Goal: Ask a question

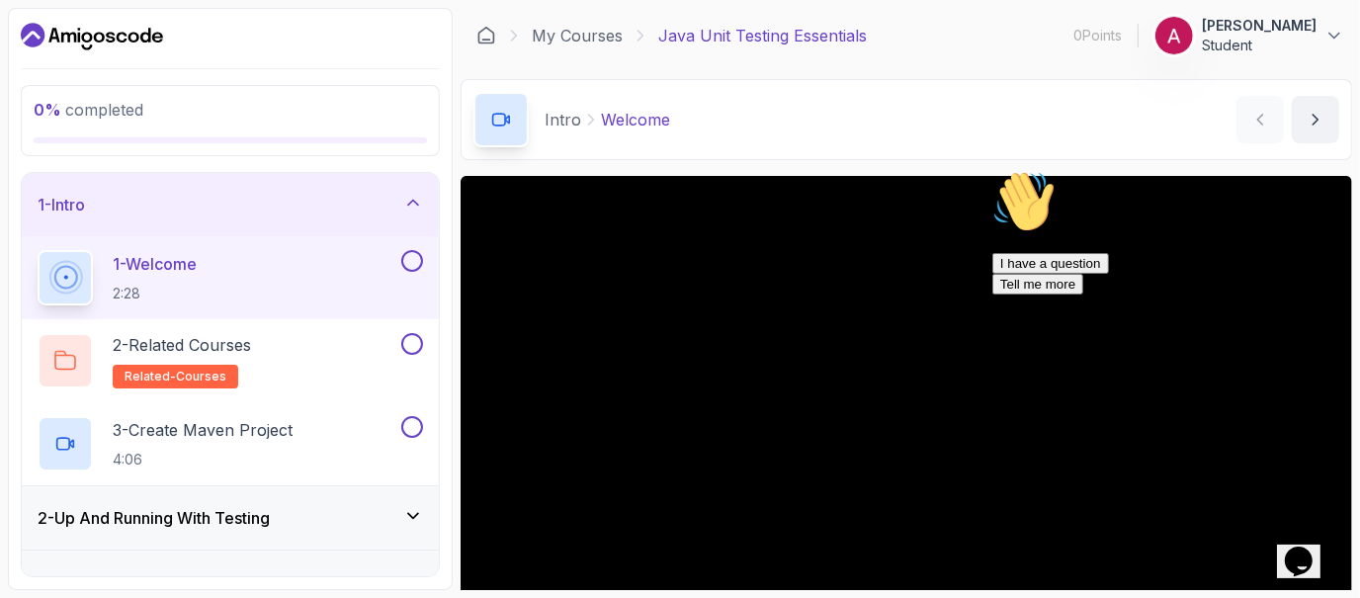
scroll to position [124, 0]
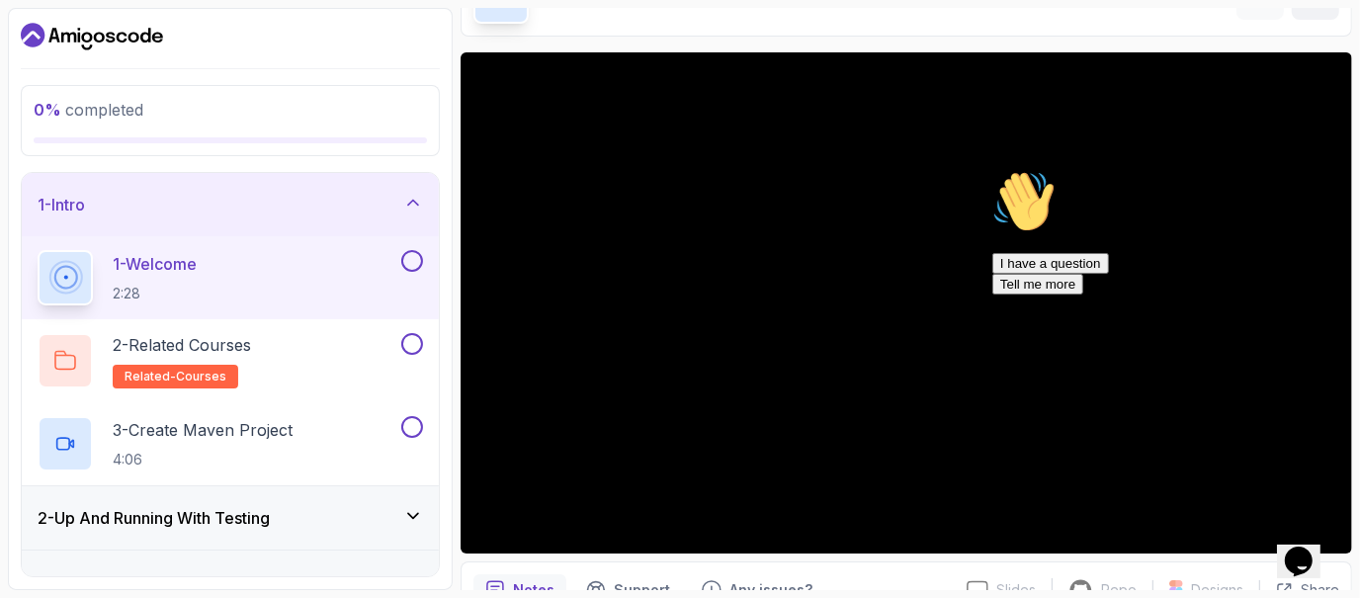
click at [407, 205] on icon at bounding box center [413, 203] width 20 height 20
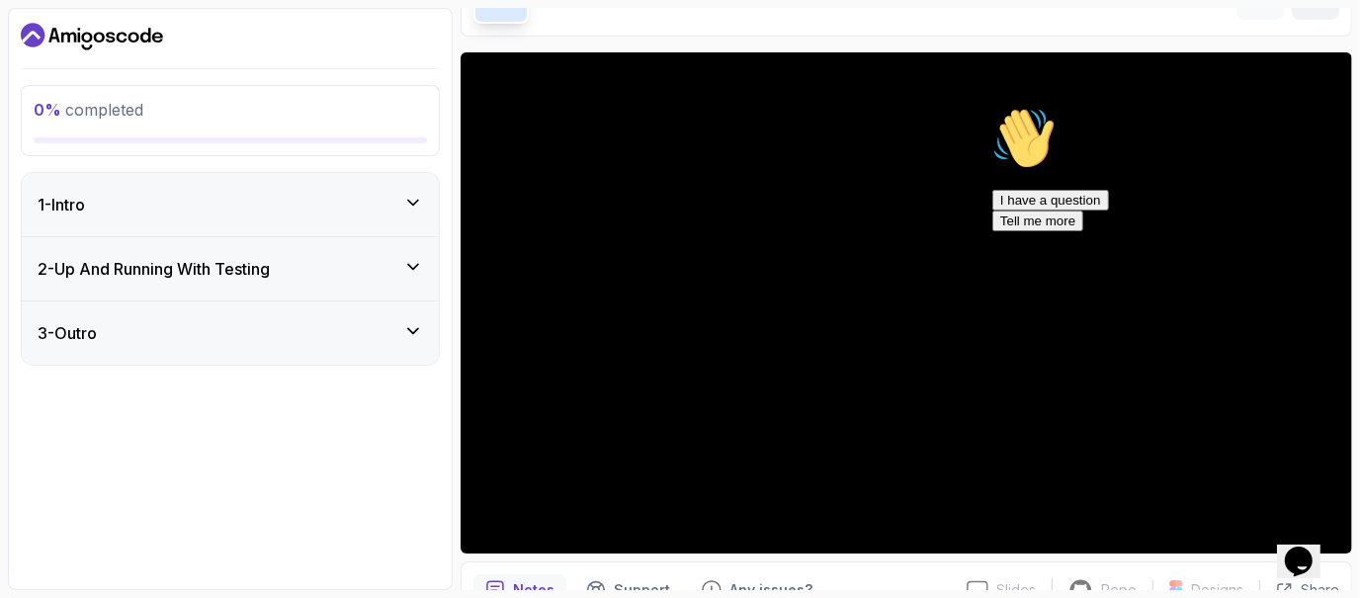
click at [409, 332] on icon at bounding box center [413, 331] width 20 height 20
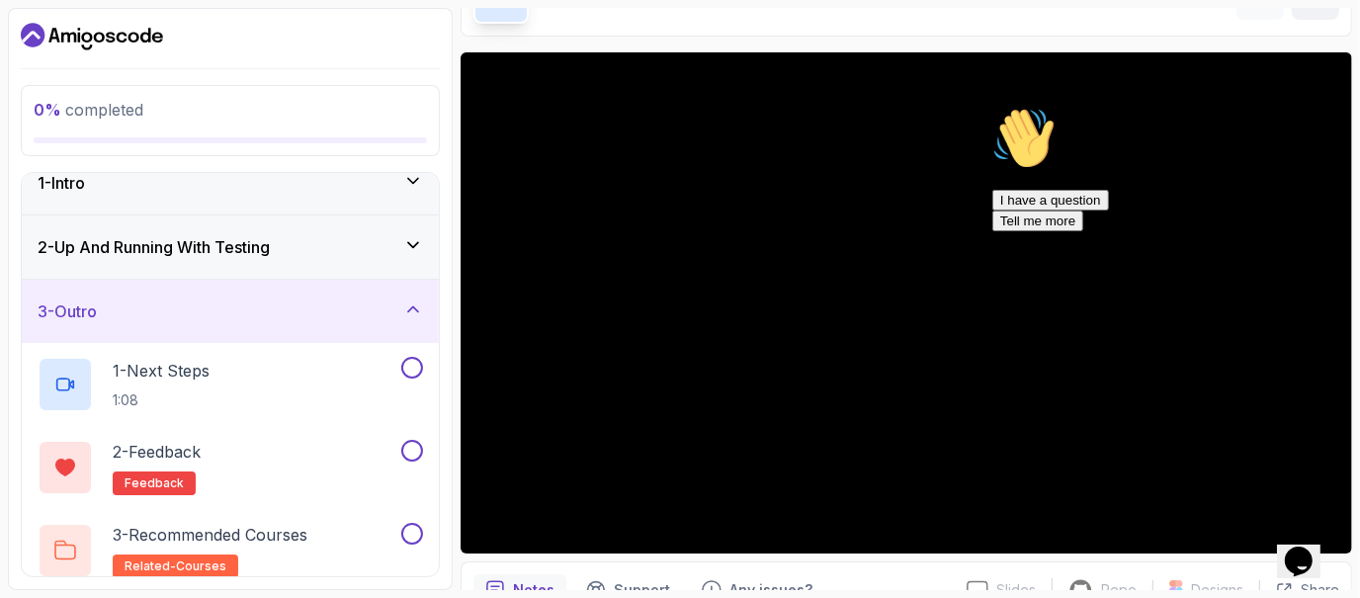
scroll to position [35, 0]
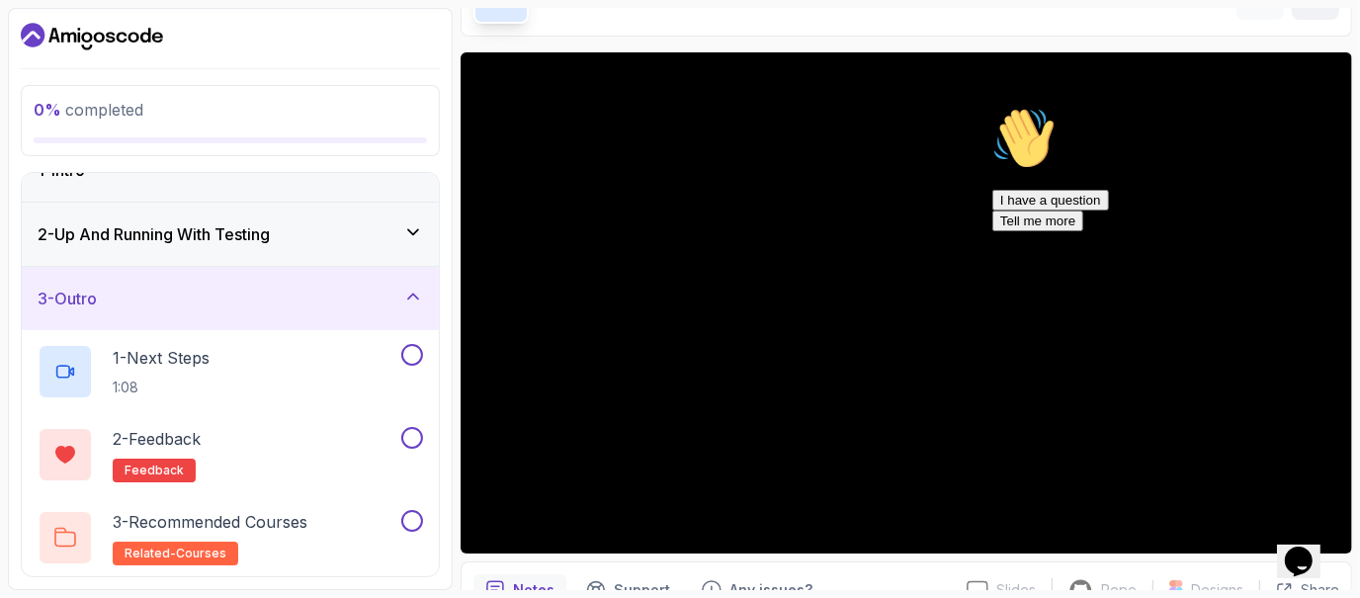
click at [406, 299] on icon at bounding box center [413, 297] width 20 height 20
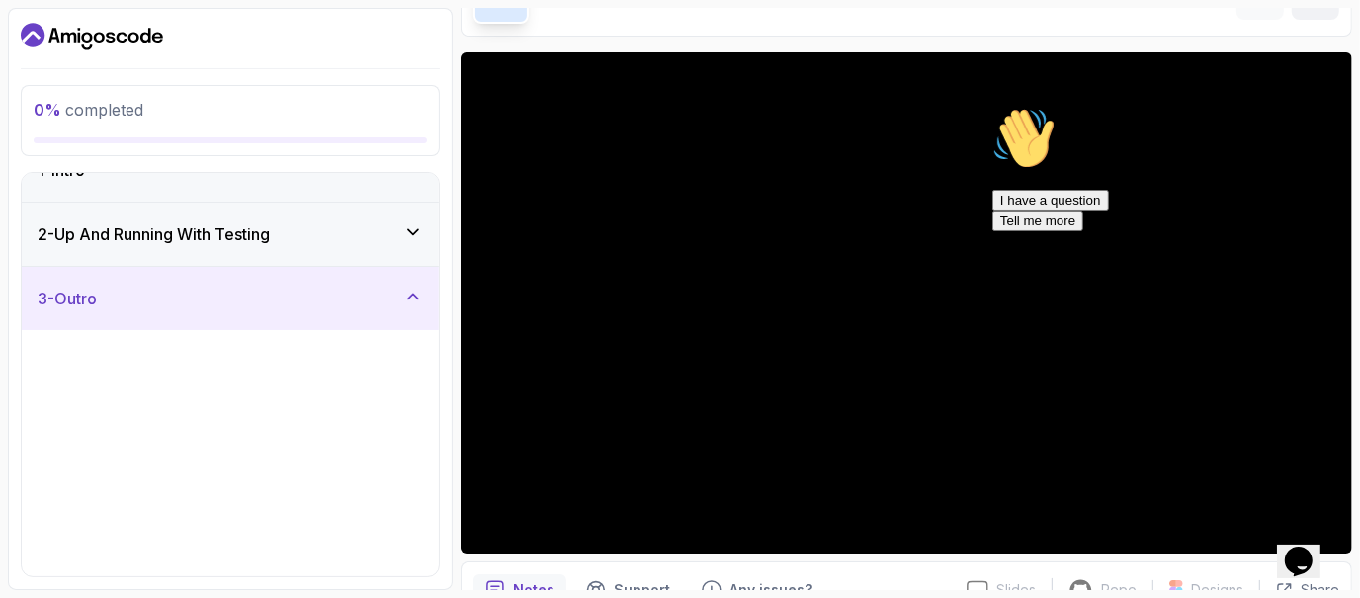
scroll to position [0, 0]
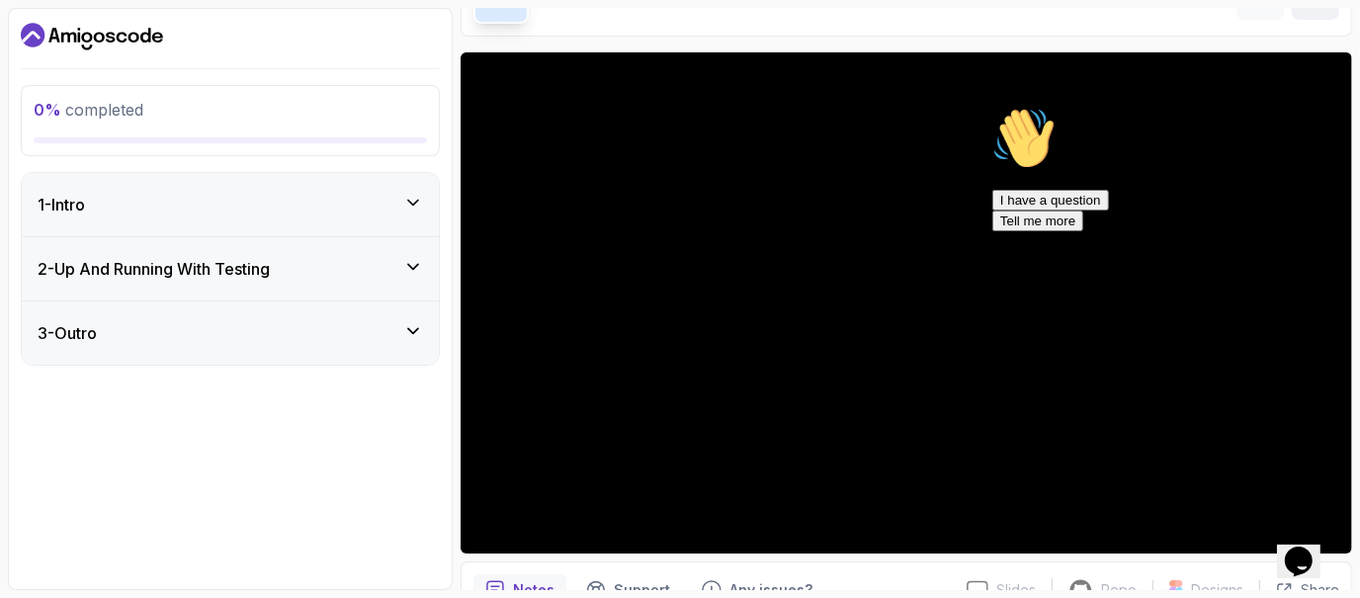
click at [411, 265] on icon at bounding box center [413, 267] width 10 height 5
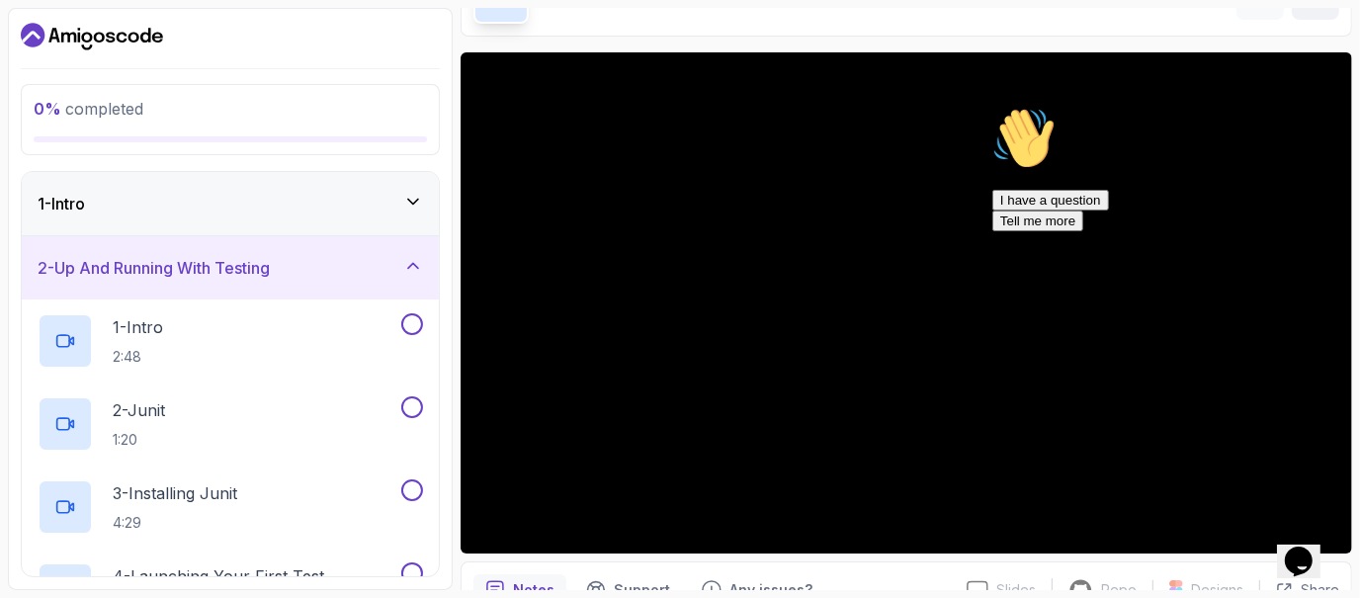
click at [411, 257] on icon at bounding box center [413, 266] width 20 height 20
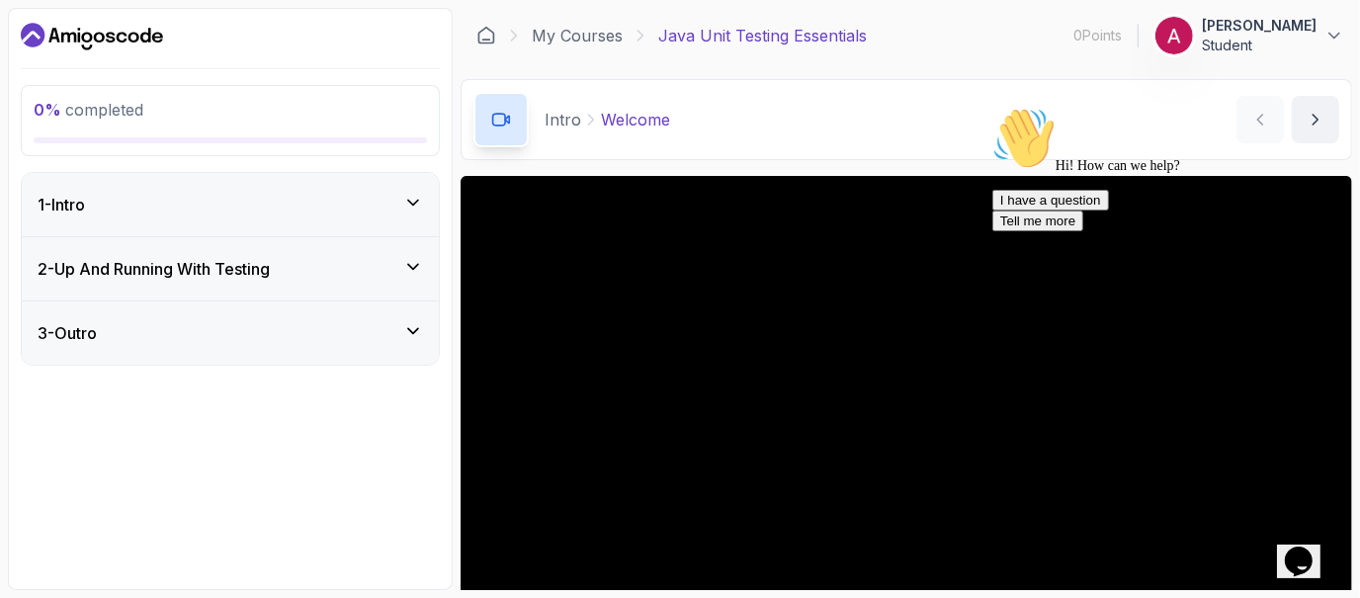
click at [1108, 210] on button "I have a question" at bounding box center [1049, 199] width 117 height 21
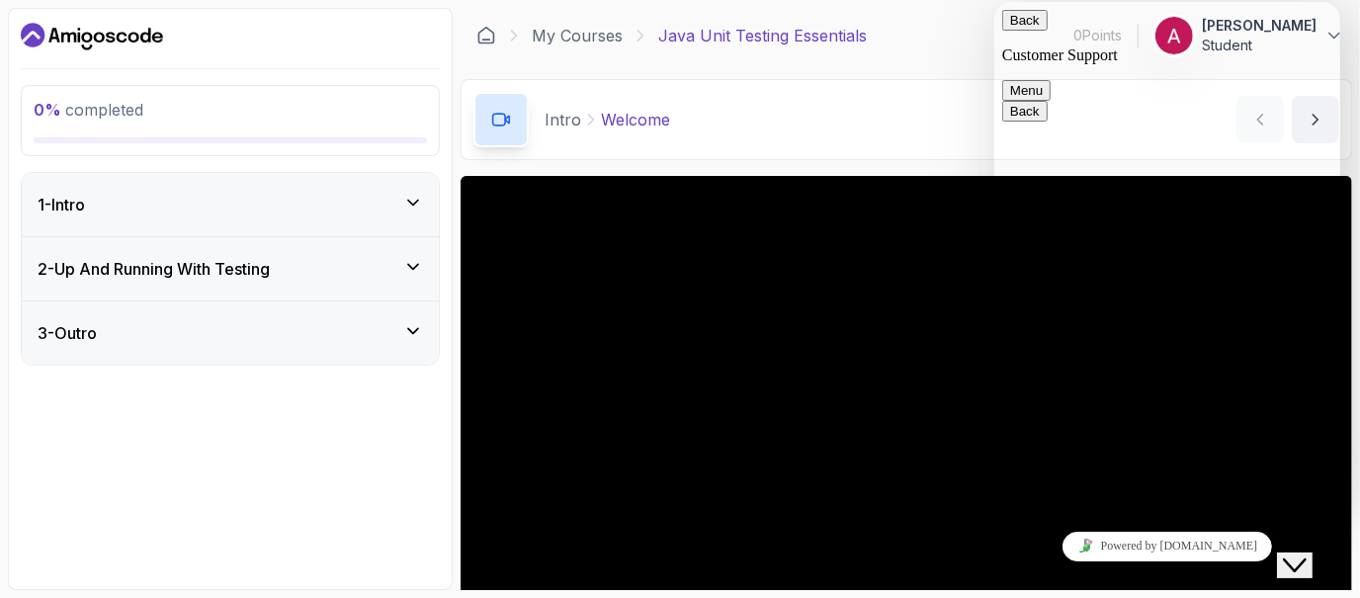
click at [993, 2] on textarea at bounding box center [993, 2] width 0 height 0
type textarea "will i get any certificate after completing this course"
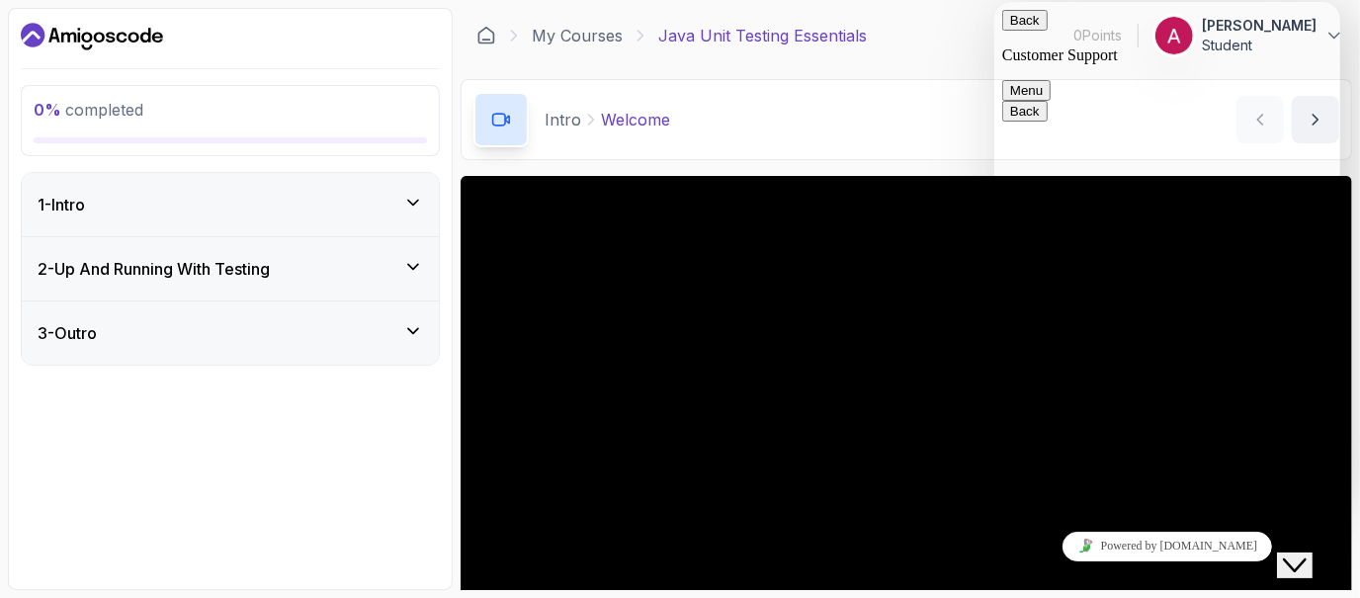
type input "[PERSON_NAME]"
type input "[EMAIL_ADDRESS][DOMAIN_NAME]"
type input "919304729587"
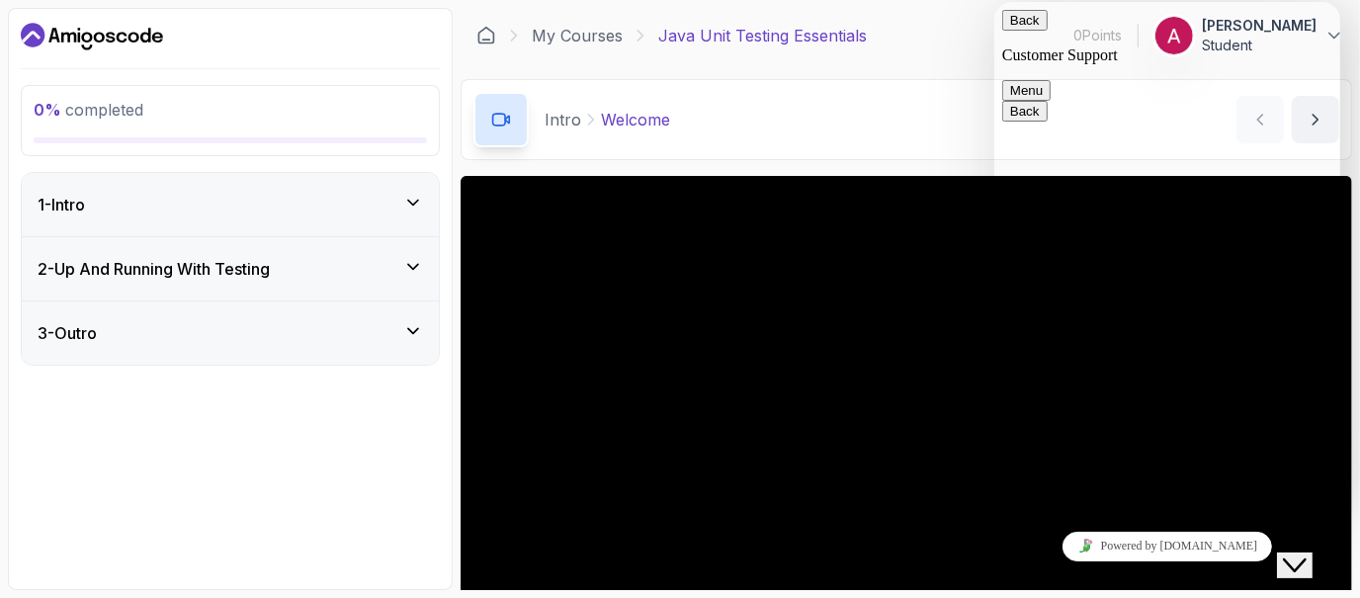
type input "Inquiry regarding certificate"
paste textarea "will i get any certificate after completing this course"
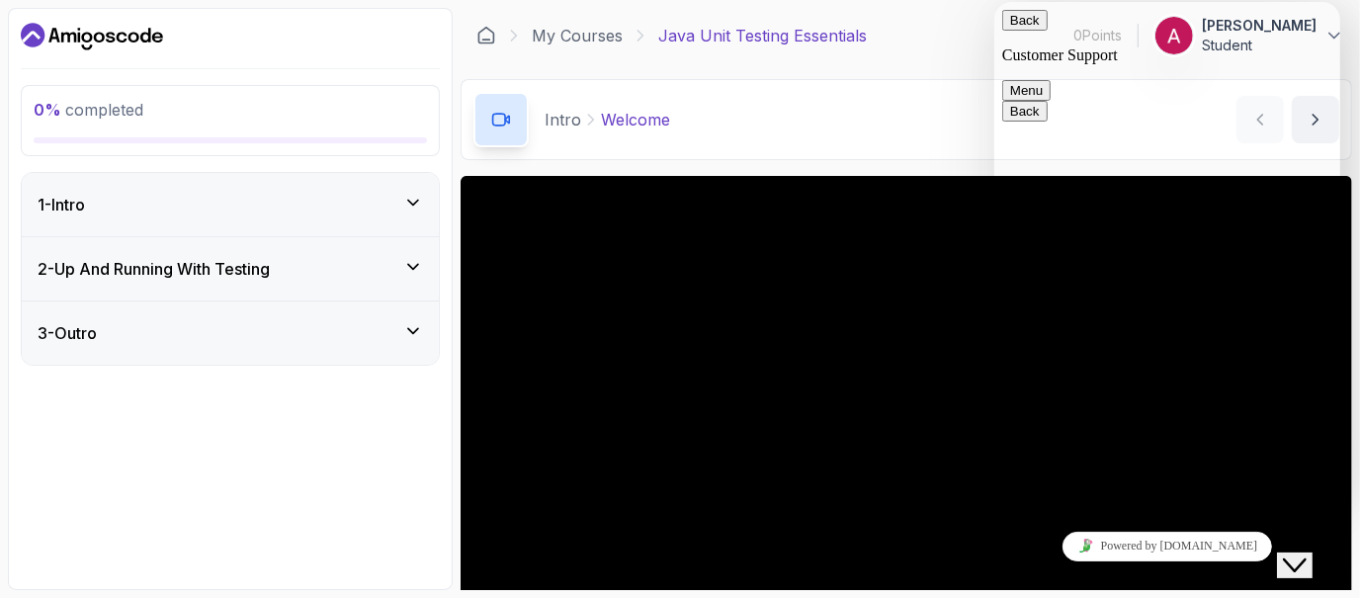
type textarea "will i get any certificate after completing this course"
click at [1024, 31] on button "Back" at bounding box center [1023, 20] width 45 height 21
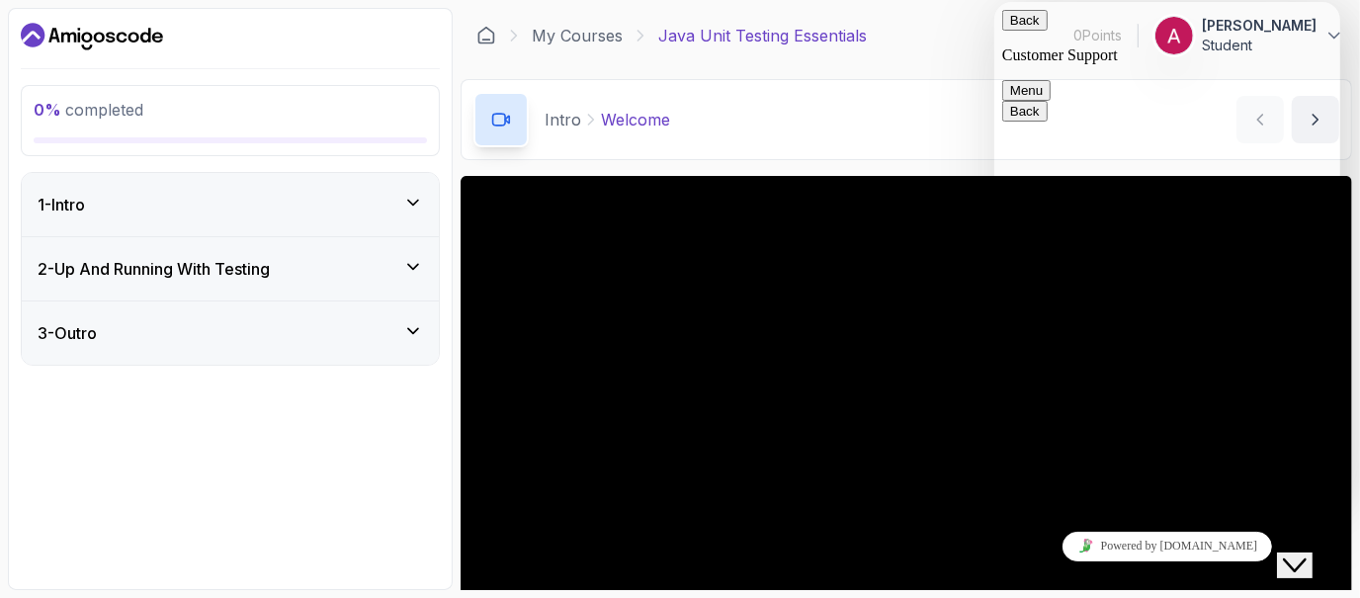
scroll to position [125, 0]
click at [913, 100] on div "Intro Welcome Welcome by [PERSON_NAME]" at bounding box center [906, 119] width 891 height 81
click at [1298, 552] on icon "Close Chat This icon closes the chat window." at bounding box center [1294, 564] width 24 height 24
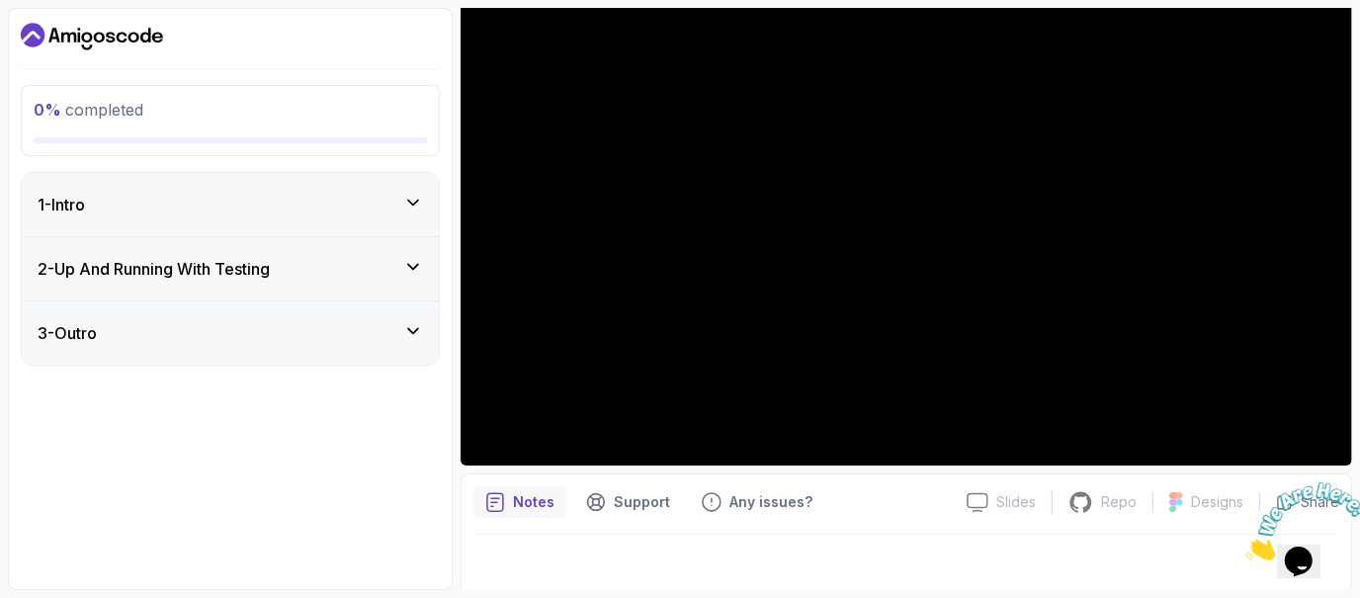
scroll to position [222, 0]
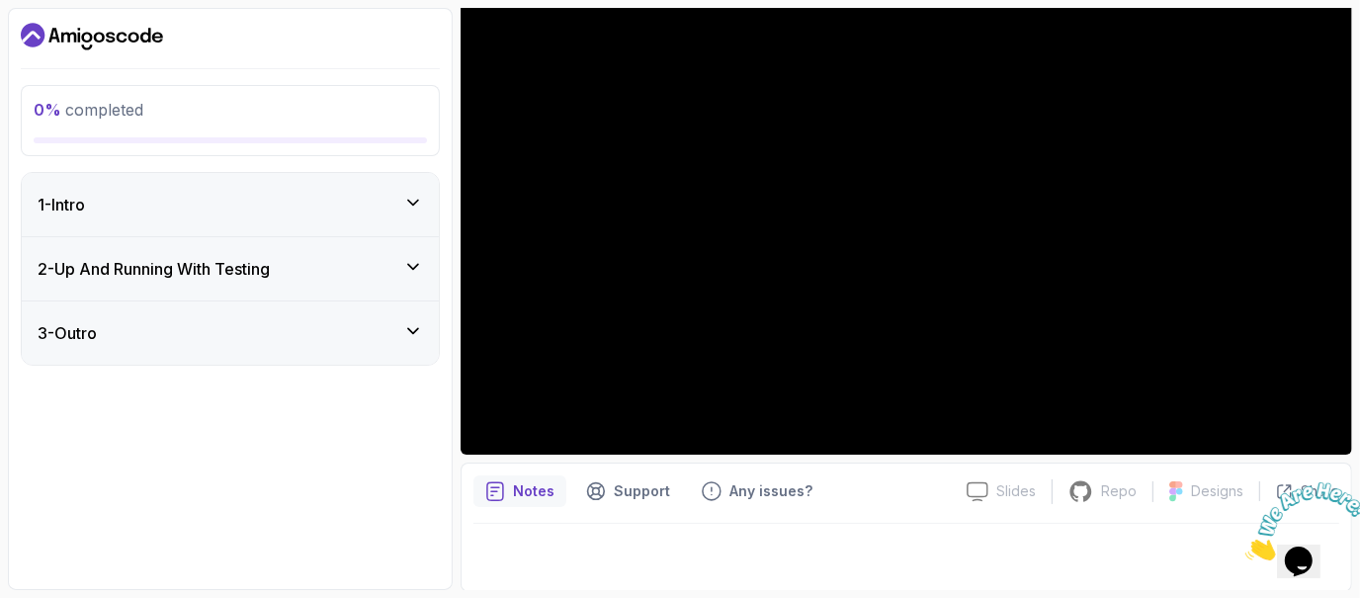
click at [244, 193] on div "1 - Intro" at bounding box center [230, 205] width 385 height 24
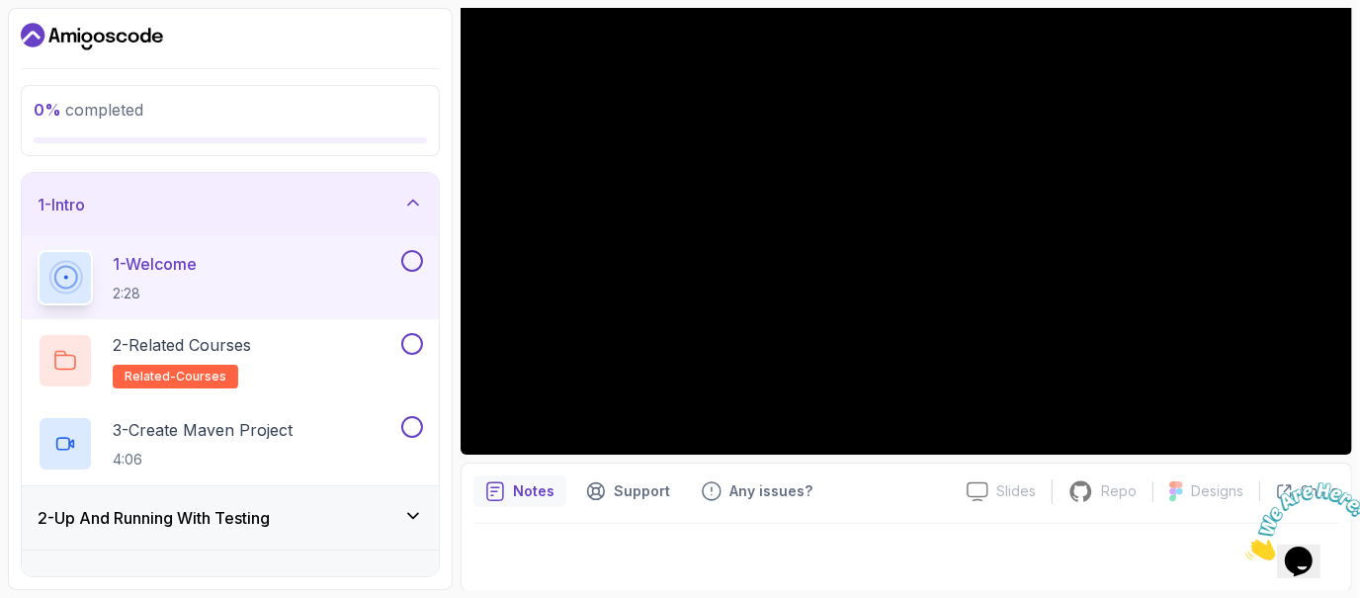
scroll to position [35, 0]
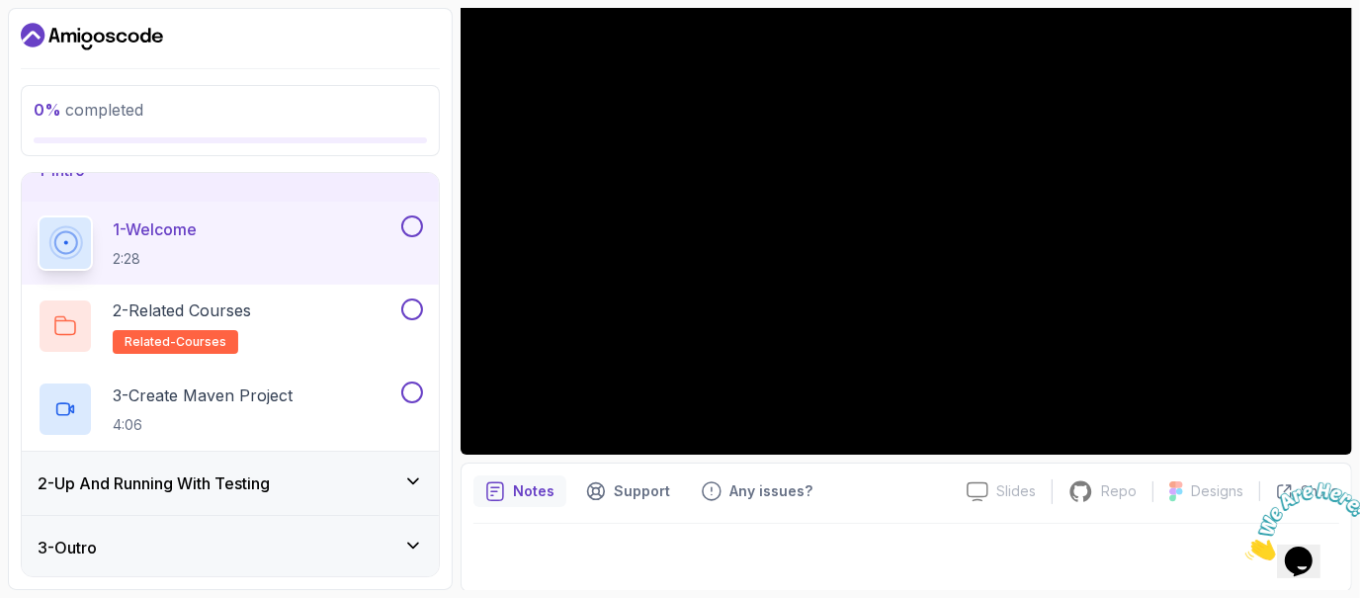
click at [160, 472] on h3 "2 - Up And Running With Testing" at bounding box center [154, 483] width 232 height 24
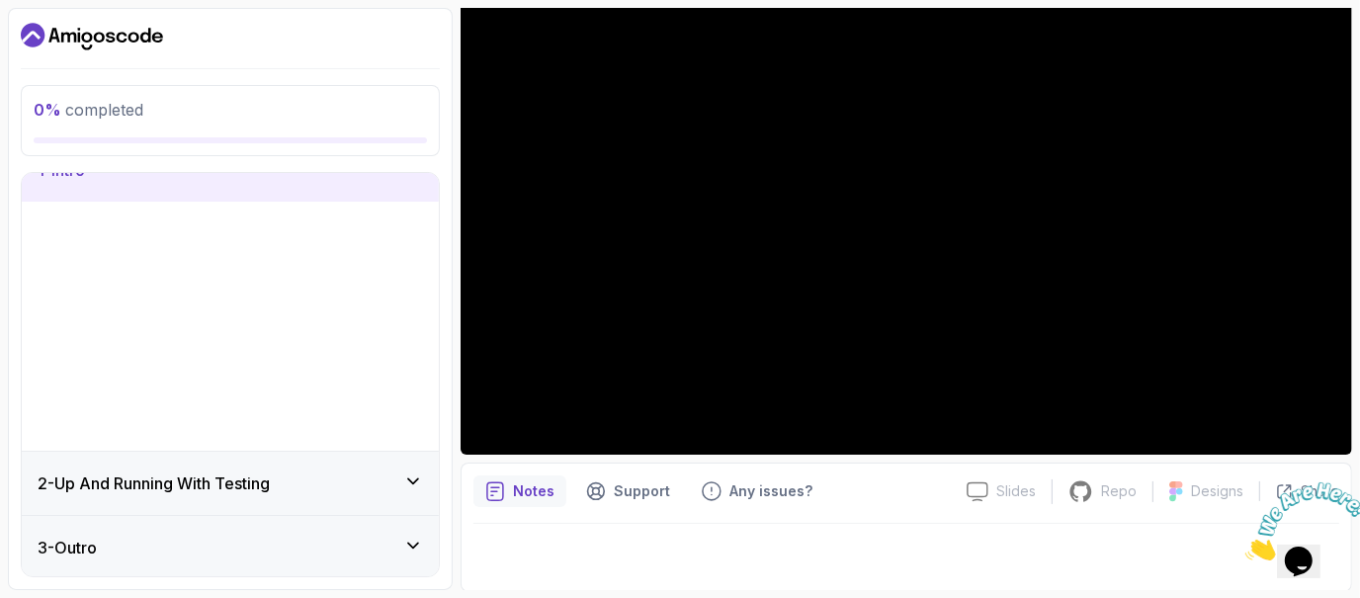
scroll to position [0, 0]
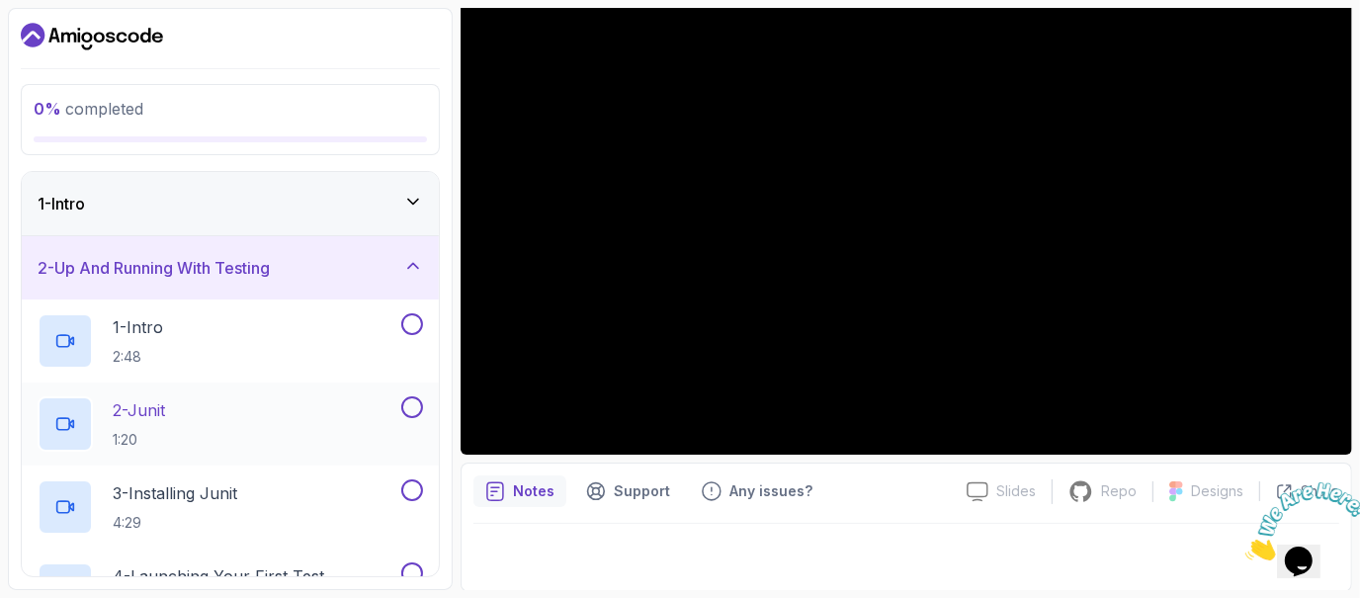
click at [248, 383] on div "2 - Junit 1:20" at bounding box center [230, 423] width 417 height 83
click at [165, 404] on p "2 - Junit" at bounding box center [139, 410] width 52 height 24
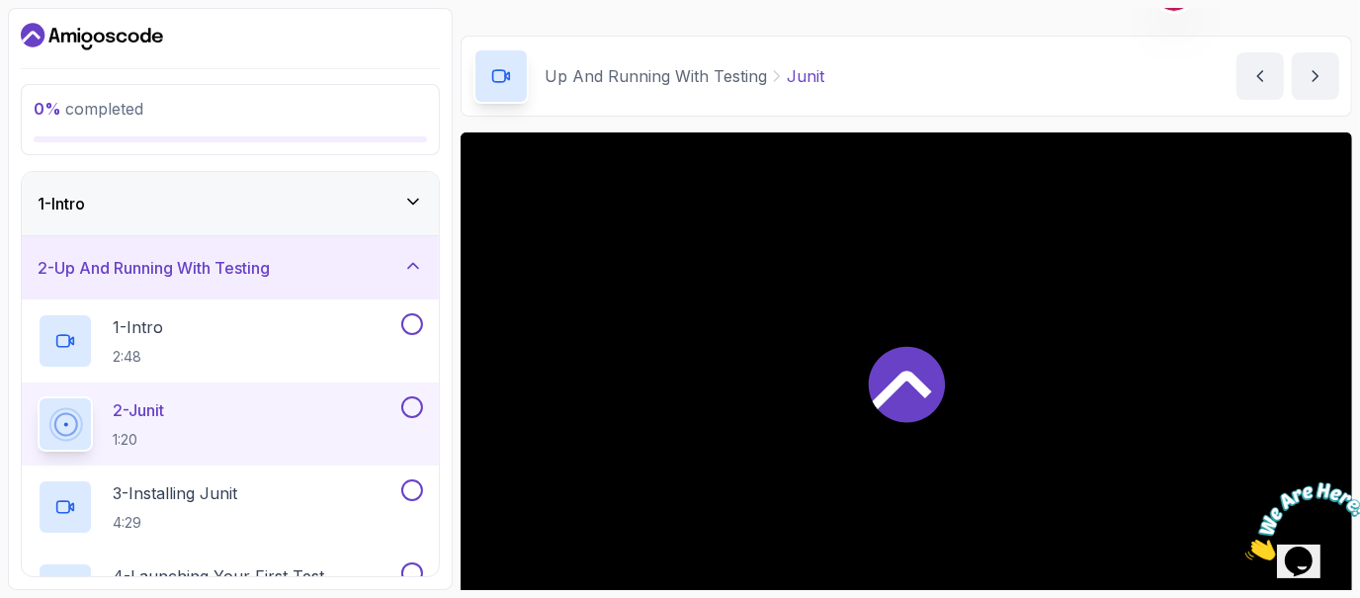
scroll to position [41, 0]
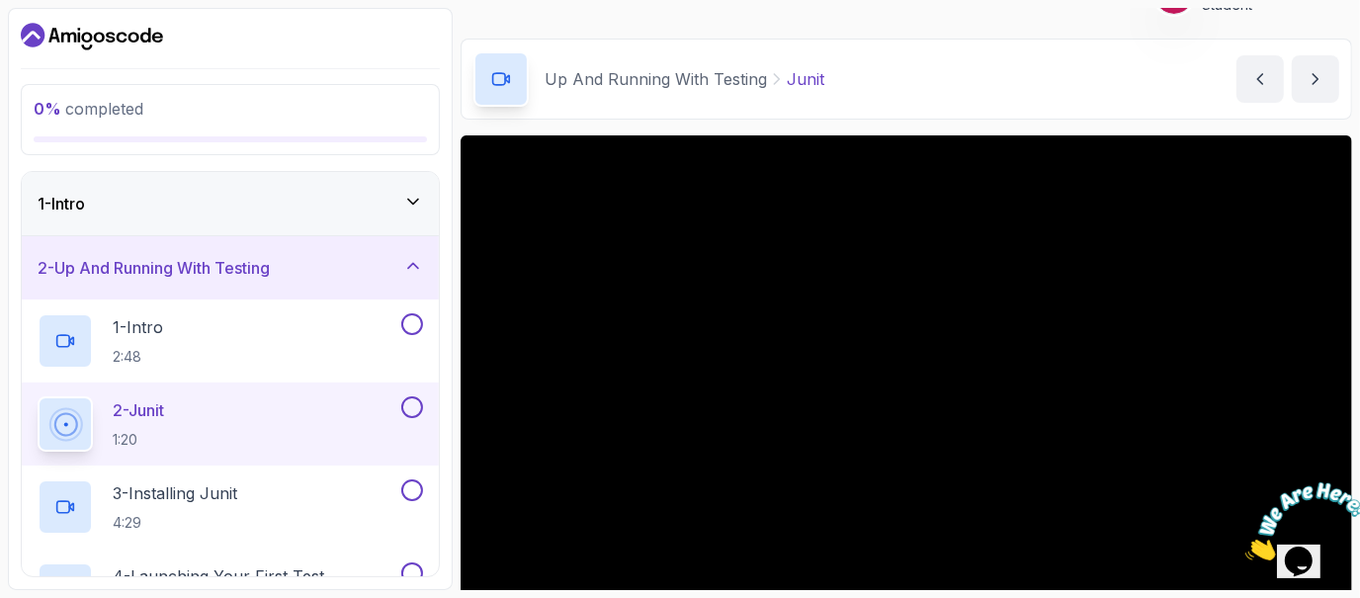
click at [118, 26] on icon "Dashboard" at bounding box center [92, 37] width 142 height 32
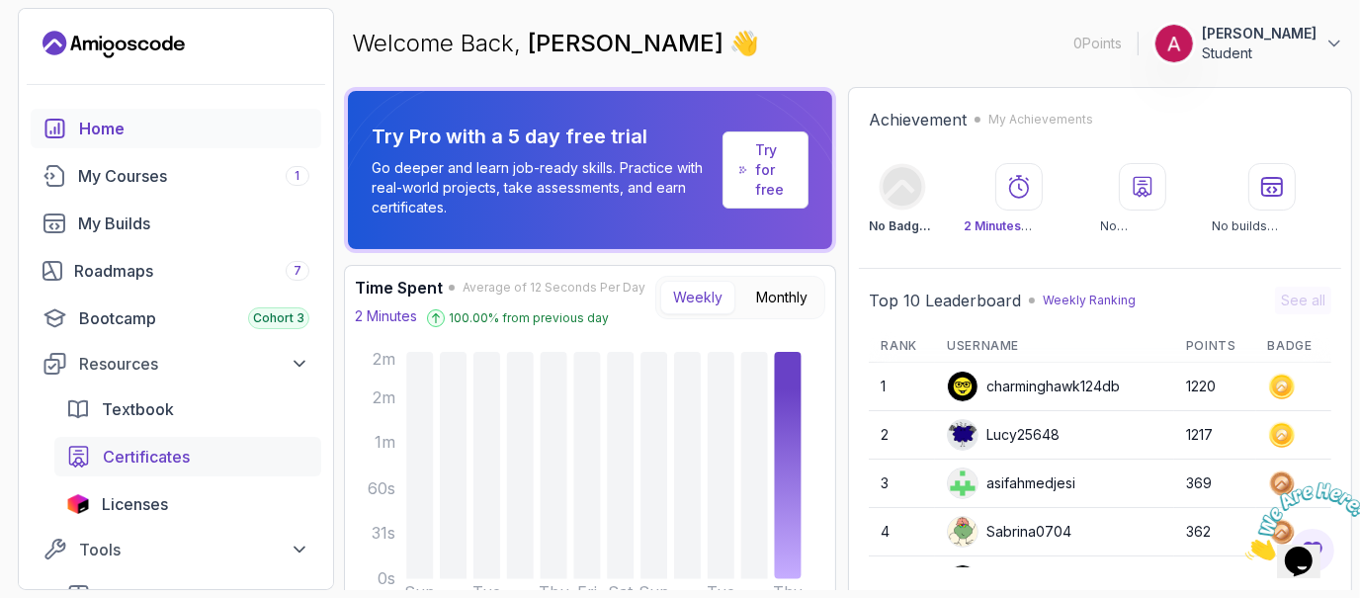
click at [162, 457] on span "Certificates" at bounding box center [146, 457] width 87 height 24
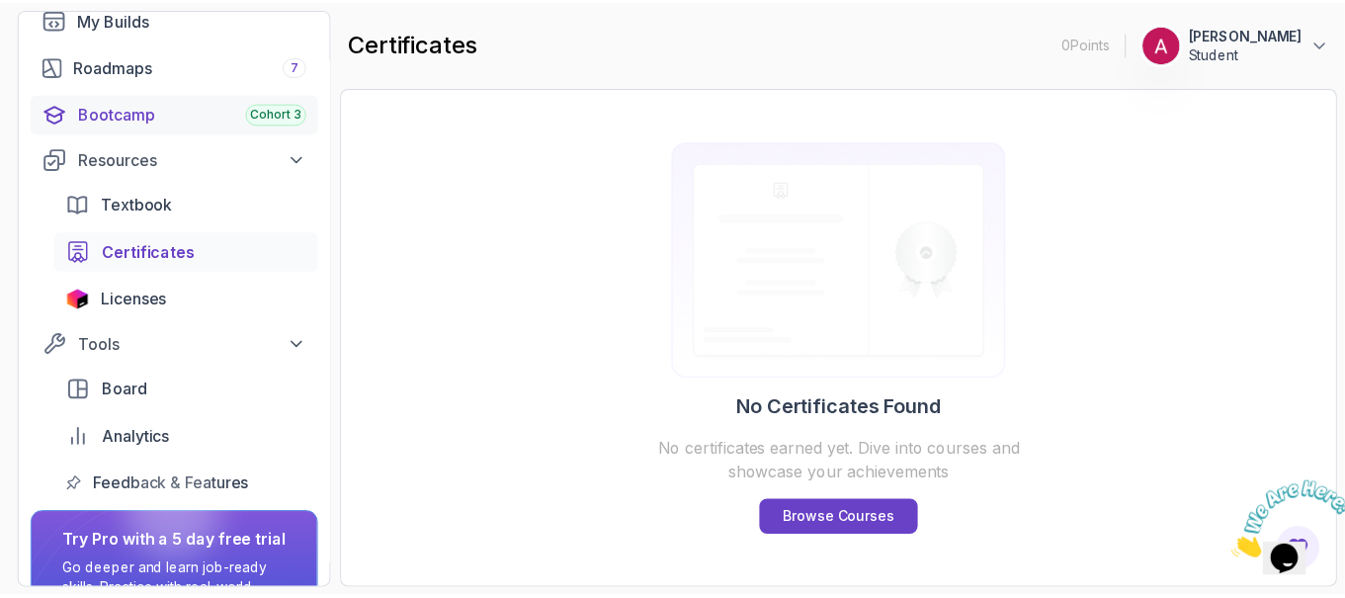
scroll to position [251, 0]
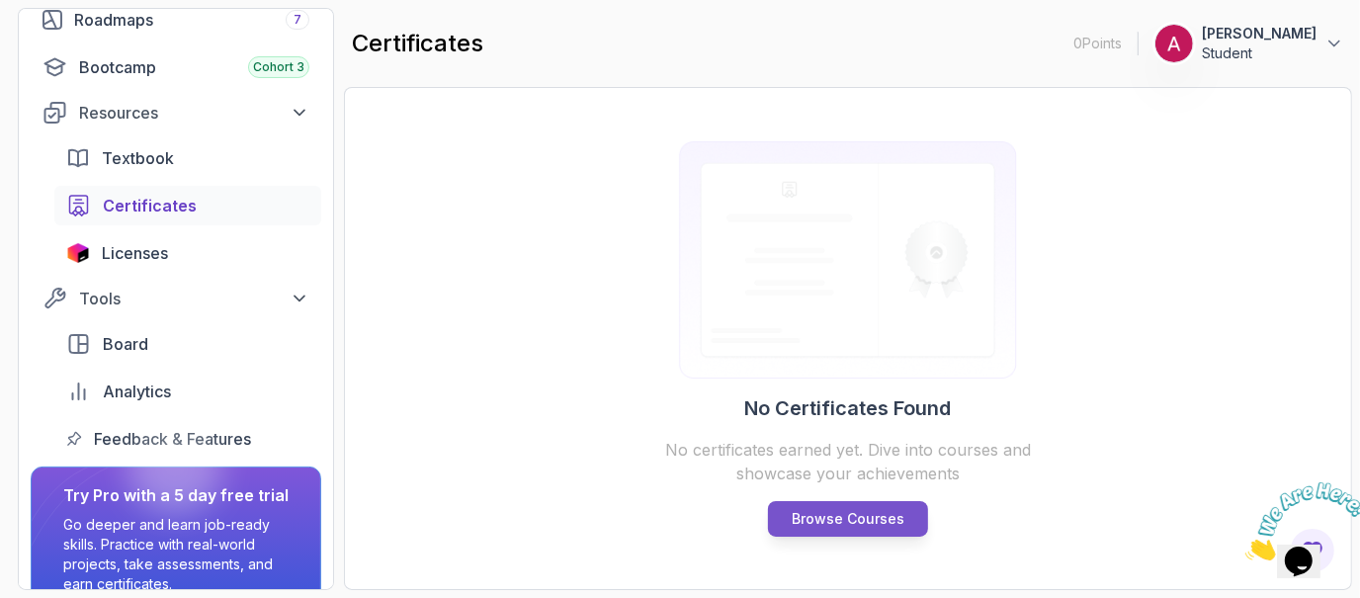
click at [871, 522] on p "Browse Courses" at bounding box center [848, 519] width 113 height 20
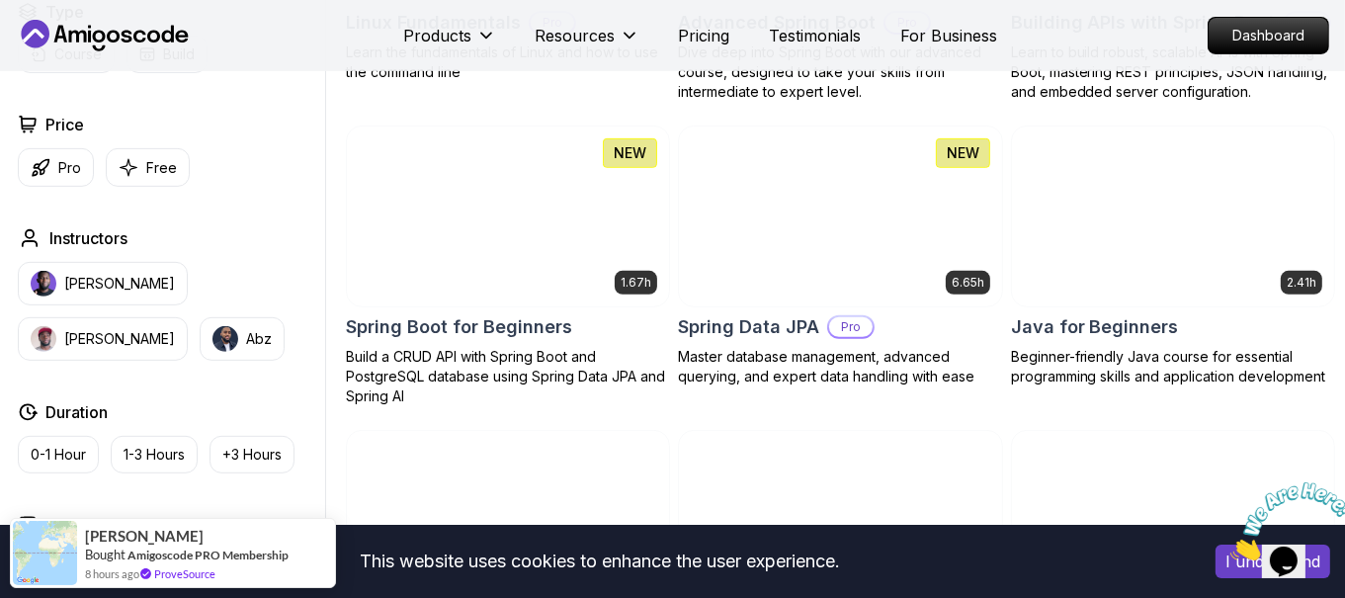
scroll to position [828, 0]
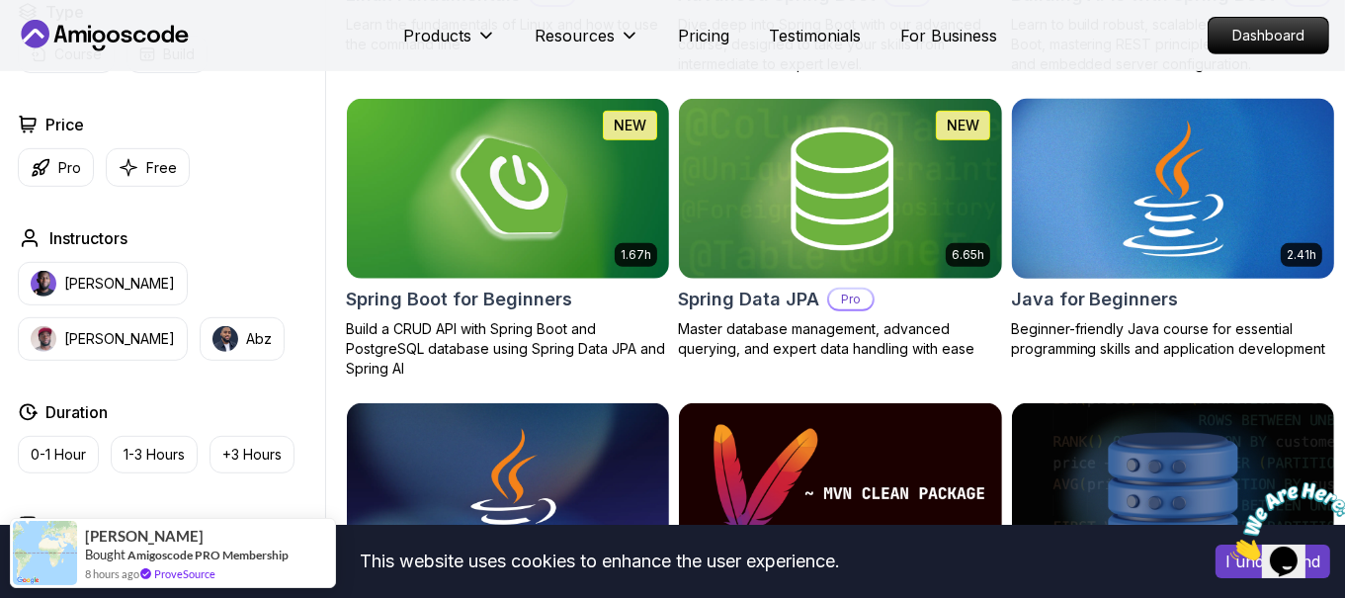
click at [1095, 323] on p "Beginner-friendly Java course for essential programming skills and application …" at bounding box center [1173, 339] width 324 height 40
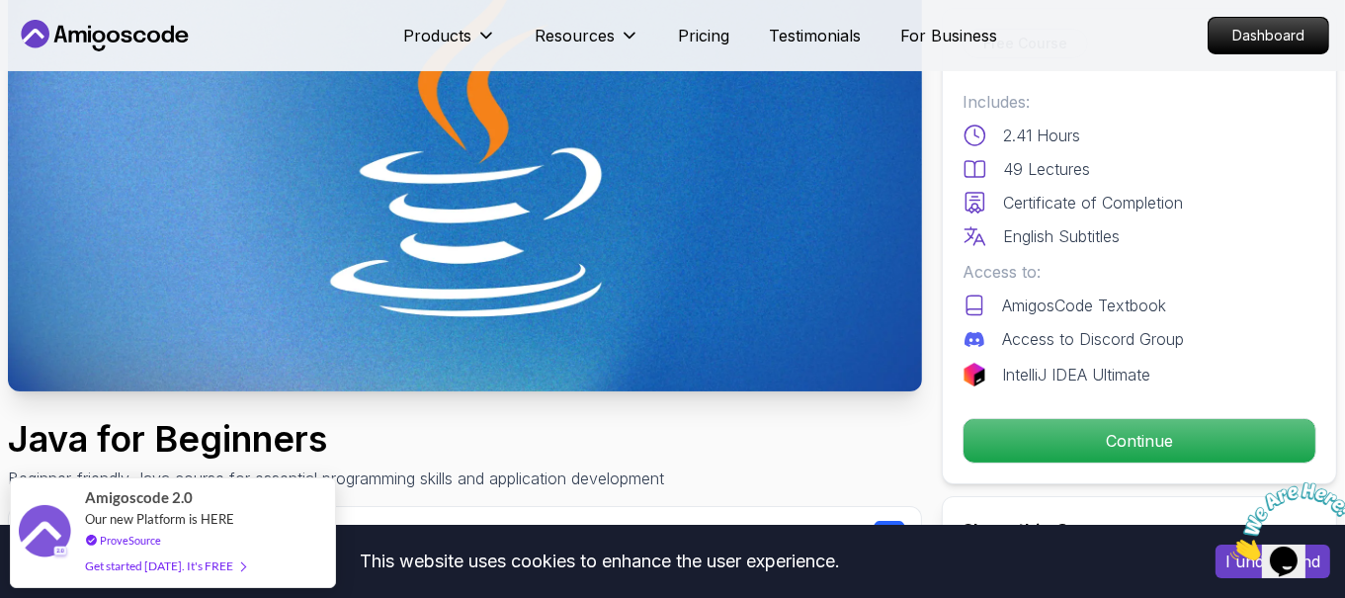
scroll to position [242, 0]
